Goal: Task Accomplishment & Management: Use online tool/utility

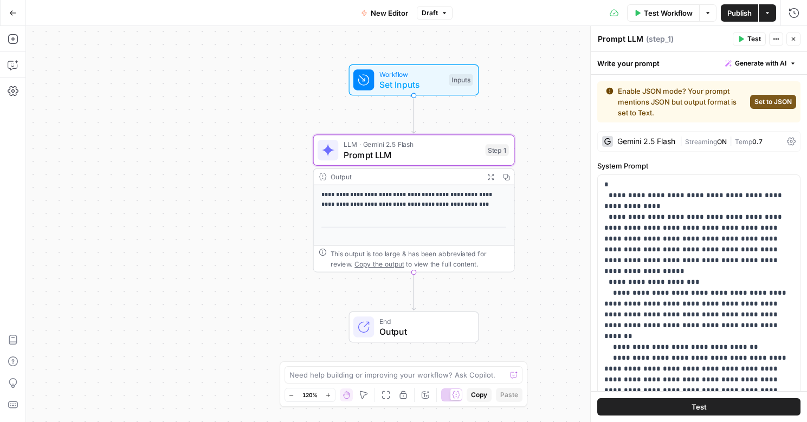
click at [425, 176] on div "Output" at bounding box center [404, 177] width 148 height 10
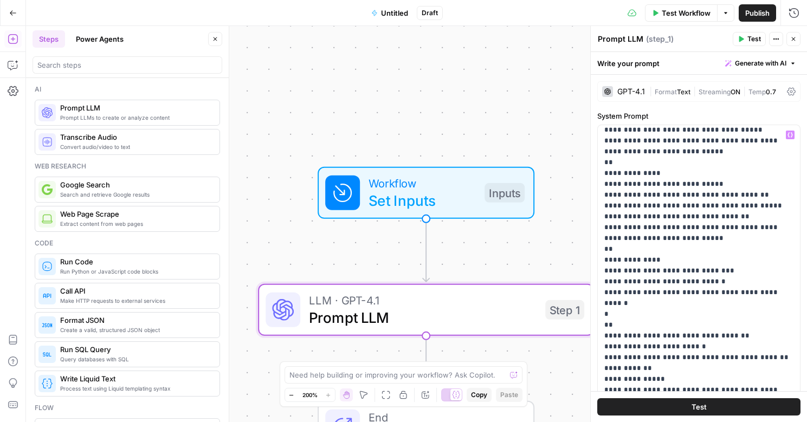
scroll to position [118, 0]
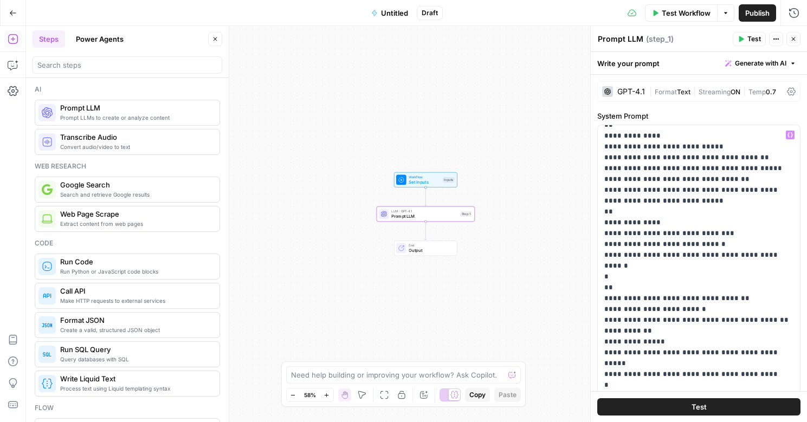
click at [489, 268] on div "Workflow Set Inputs Inputs LLM · GPT-4.1 Prompt LLM Step 1 End Output" at bounding box center [416, 224] width 781 height 396
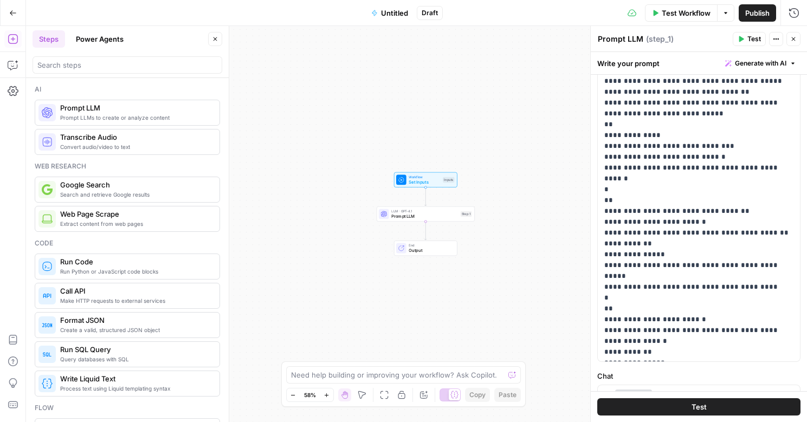
scroll to position [0, 0]
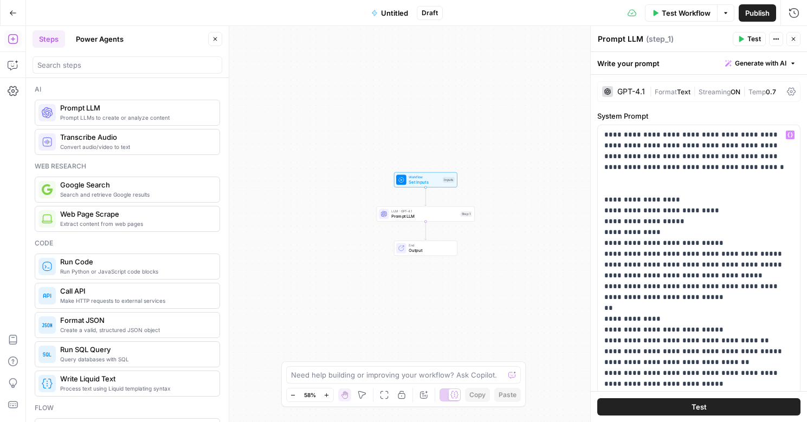
click at [700, 410] on span "Test" at bounding box center [698, 406] width 15 height 11
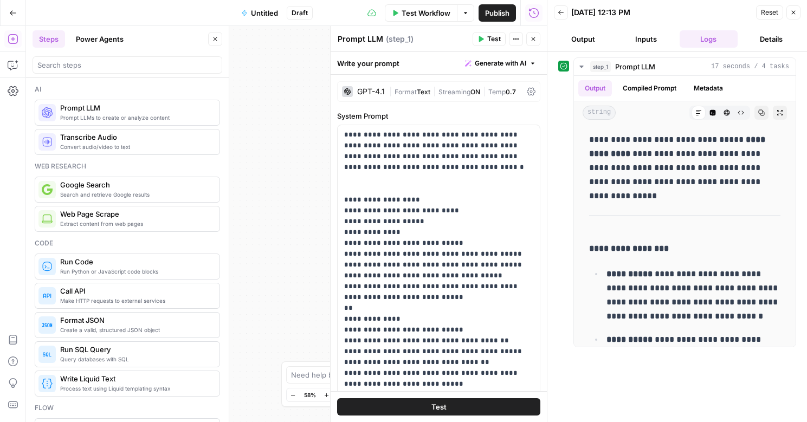
click at [490, 5] on button "Publish" at bounding box center [496, 12] width 37 height 17
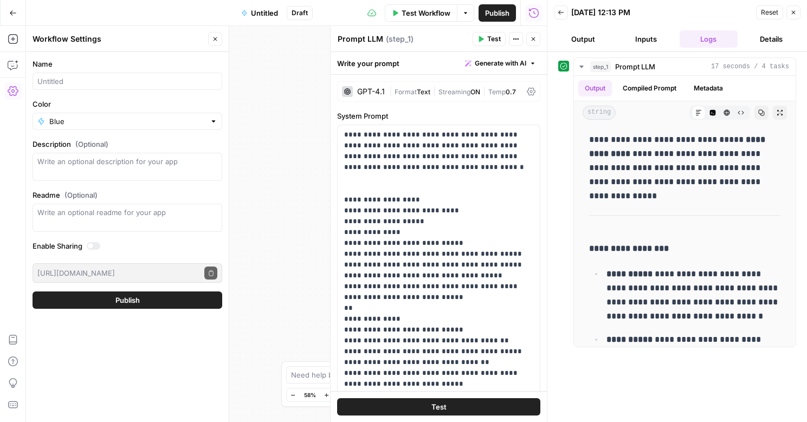
click at [111, 87] on div at bounding box center [128, 81] width 190 height 17
type input "O"
type input "Sensible Numbers Editor"
click at [216, 123] on div at bounding box center [214, 121] width 8 height 11
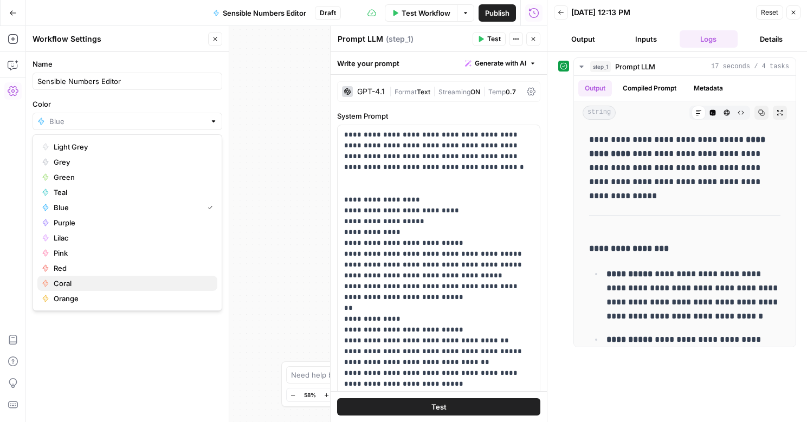
click at [58, 288] on button "Coral" at bounding box center [127, 283] width 180 height 15
type input "Coral"
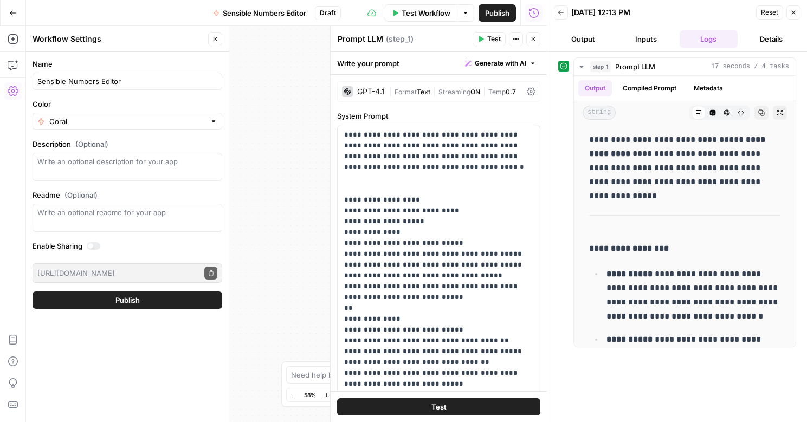
click at [124, 303] on span "Publish" at bounding box center [127, 300] width 24 height 11
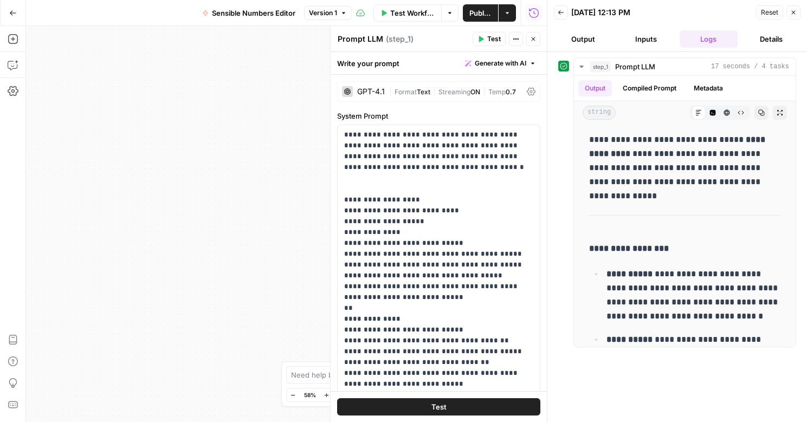
click at [15, 9] on icon "button" at bounding box center [13, 13] width 8 height 8
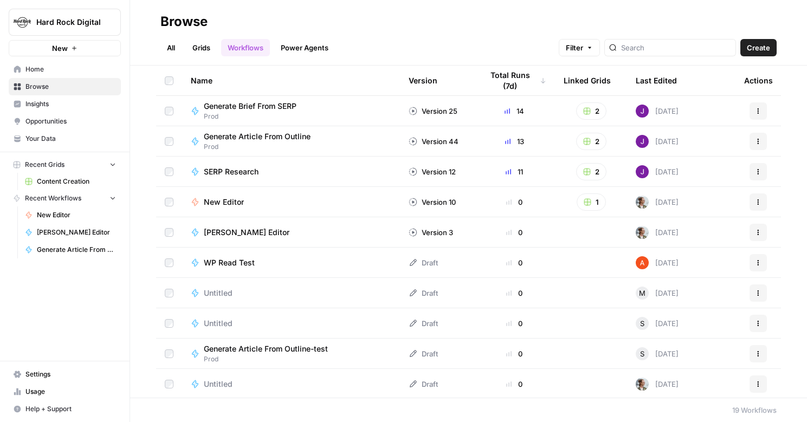
click at [204, 44] on link "Grids" at bounding box center [201, 47] width 31 height 17
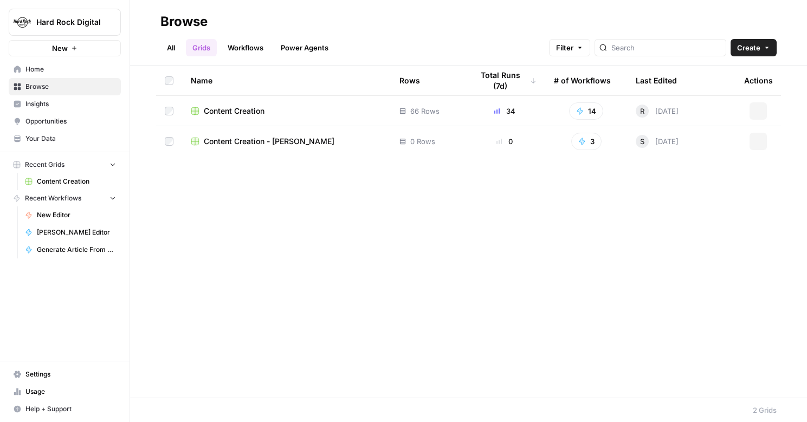
click at [270, 109] on div "Content Creation" at bounding box center [286, 111] width 191 height 11
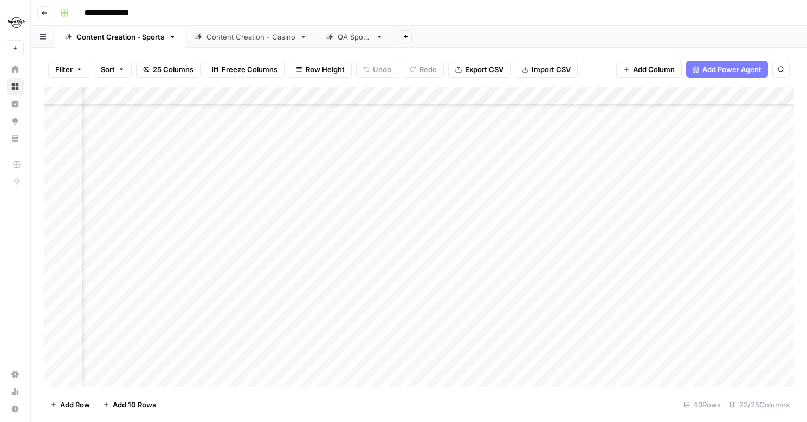
scroll to position [64, 1644]
click at [460, 212] on div "Add Column" at bounding box center [419, 237] width 750 height 300
click at [490, 217] on div "Add Column" at bounding box center [419, 237] width 750 height 300
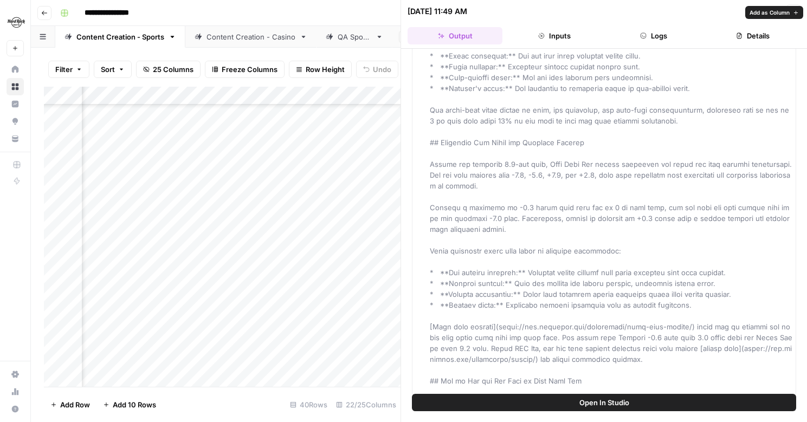
scroll to position [1407, 0]
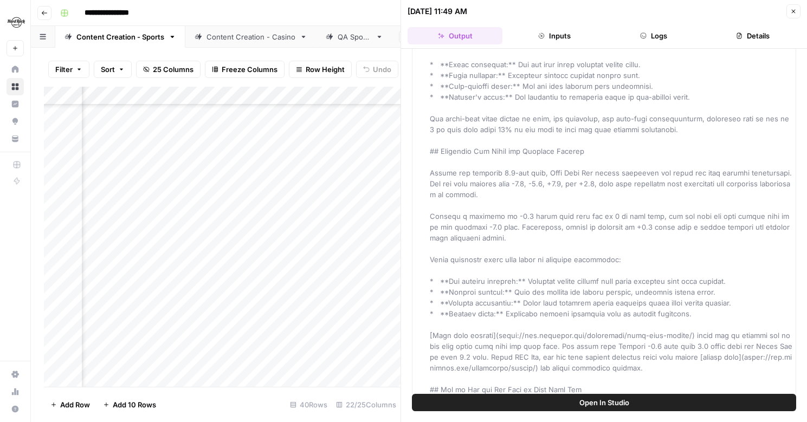
click at [334, 11] on div "**********" at bounding box center [426, 12] width 740 height 17
click at [342, 10] on div "**********" at bounding box center [426, 12] width 740 height 17
click at [793, 16] on button "Close" at bounding box center [793, 11] width 14 height 14
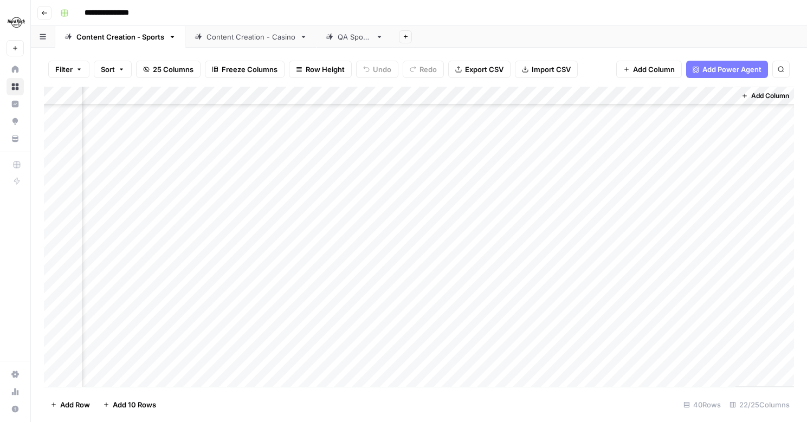
scroll to position [472, 1731]
click at [402, 212] on div "Add Column" at bounding box center [419, 237] width 750 height 300
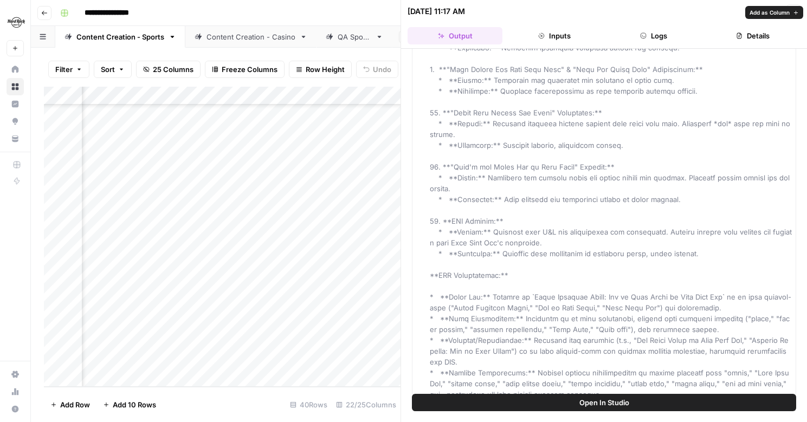
scroll to position [3237, 0]
